Goal: Find specific page/section: Find specific page/section

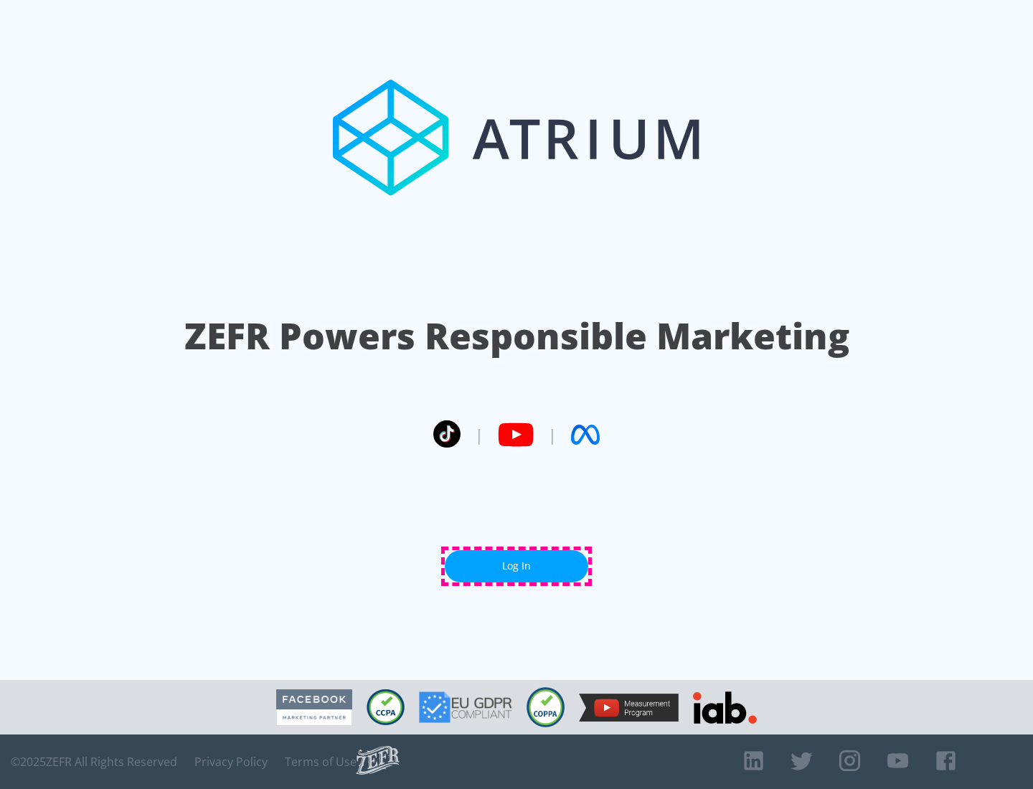
click at [517, 566] on link "Log In" at bounding box center [516, 566] width 143 height 32
